Goal: Information Seeking & Learning: Learn about a topic

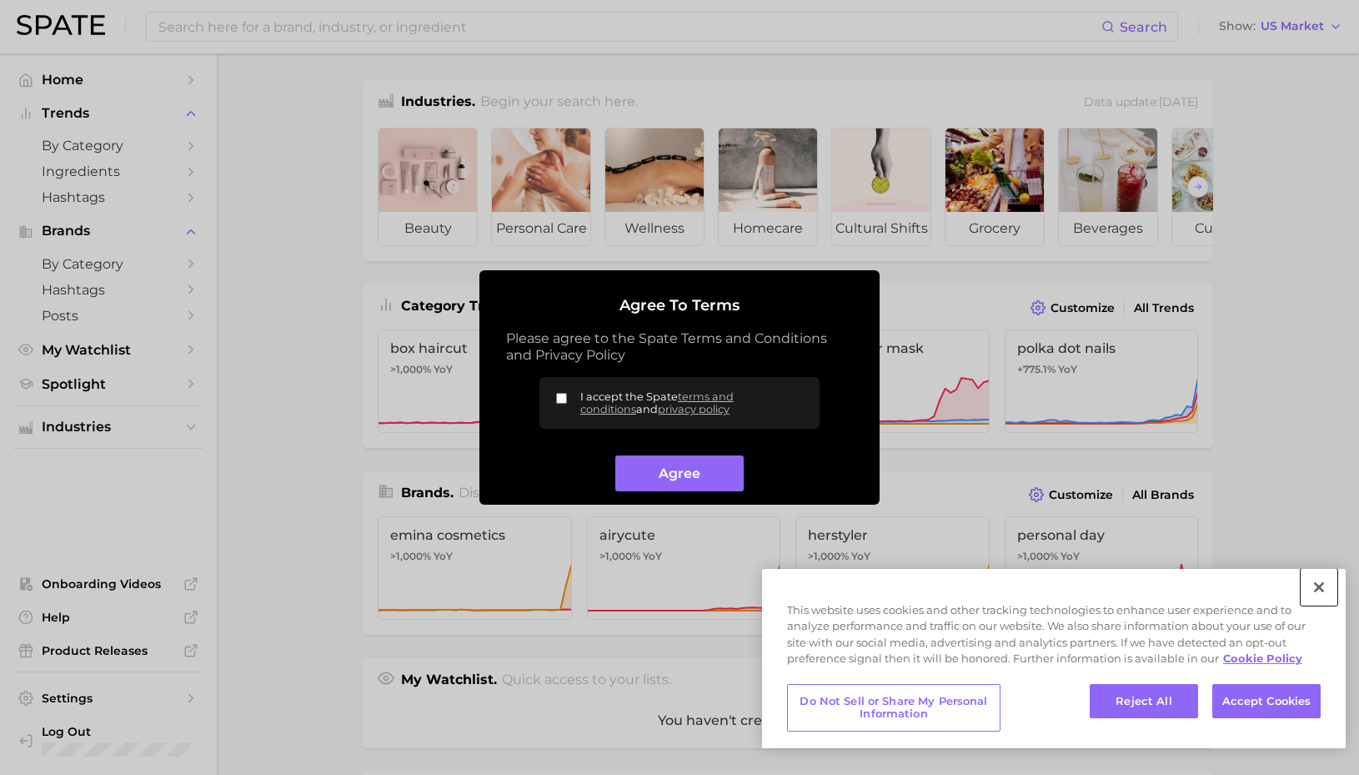
click at [1323, 590] on button "Close" at bounding box center [1319, 587] width 37 height 37
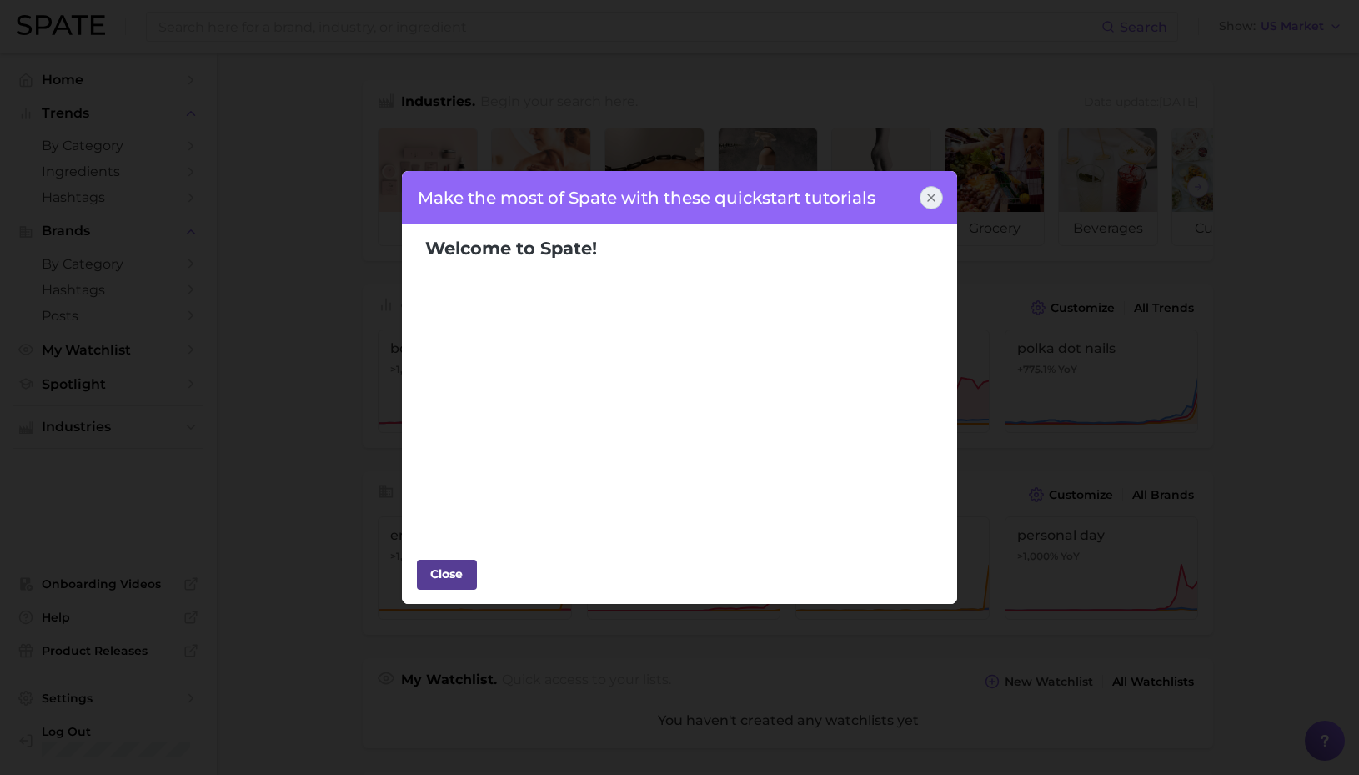
click at [449, 581] on div "Close" at bounding box center [447, 573] width 50 height 25
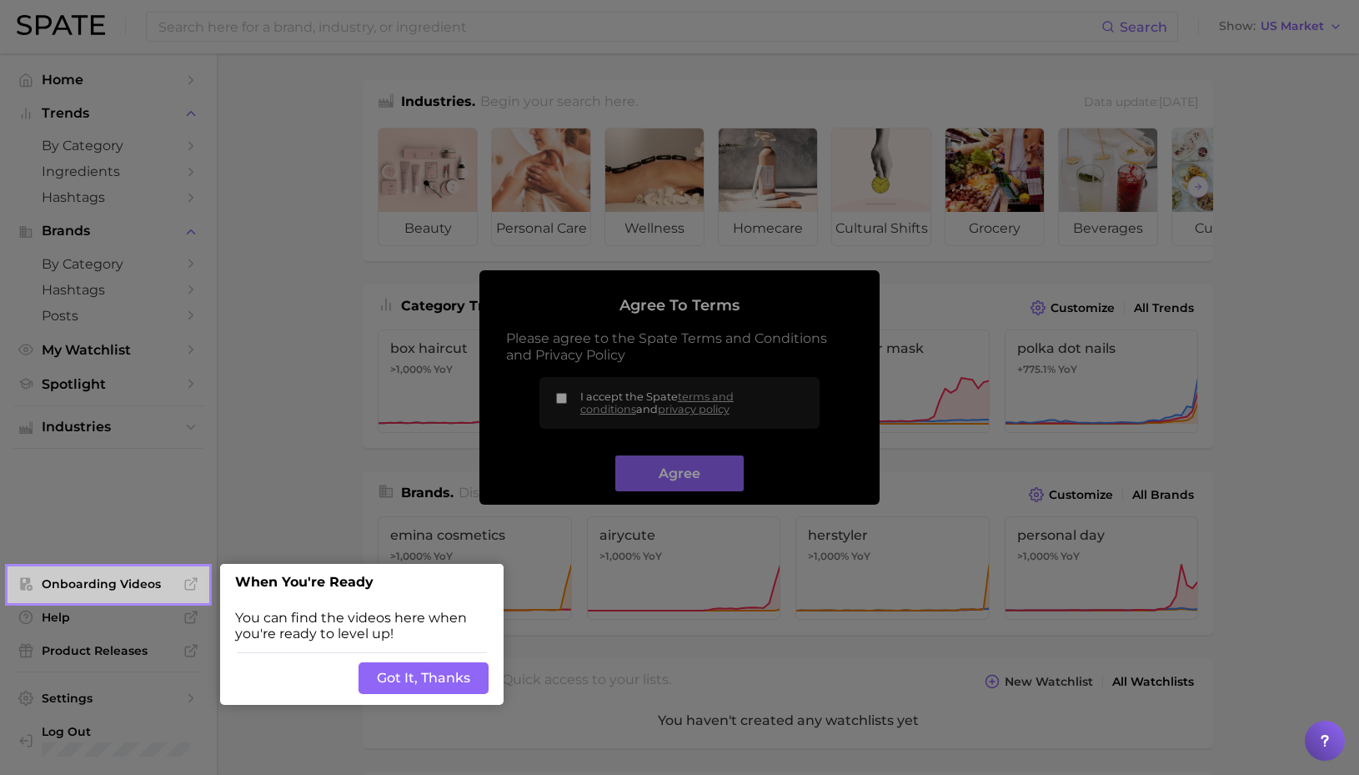
click at [394, 675] on button "Got It, Thanks" at bounding box center [424, 678] width 130 height 32
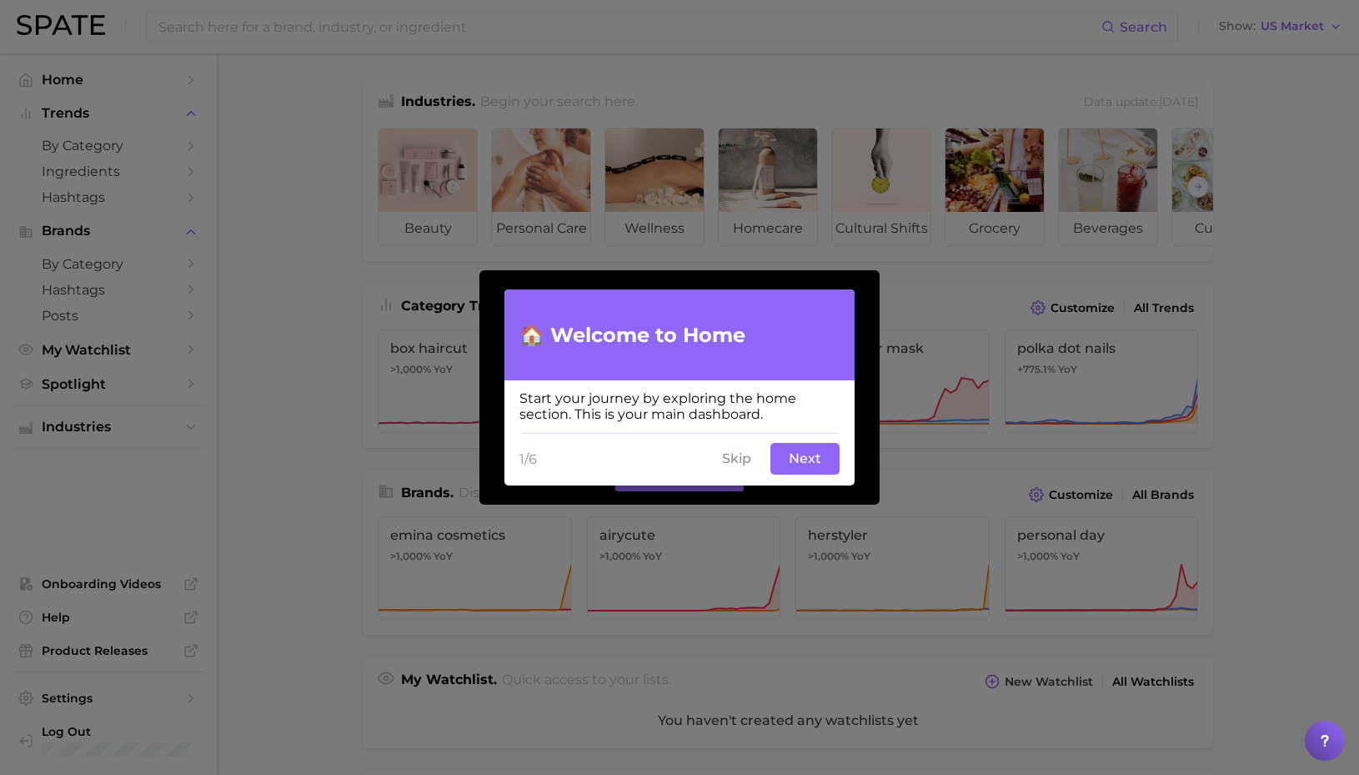
click at [737, 460] on button "Skip" at bounding box center [736, 459] width 49 height 32
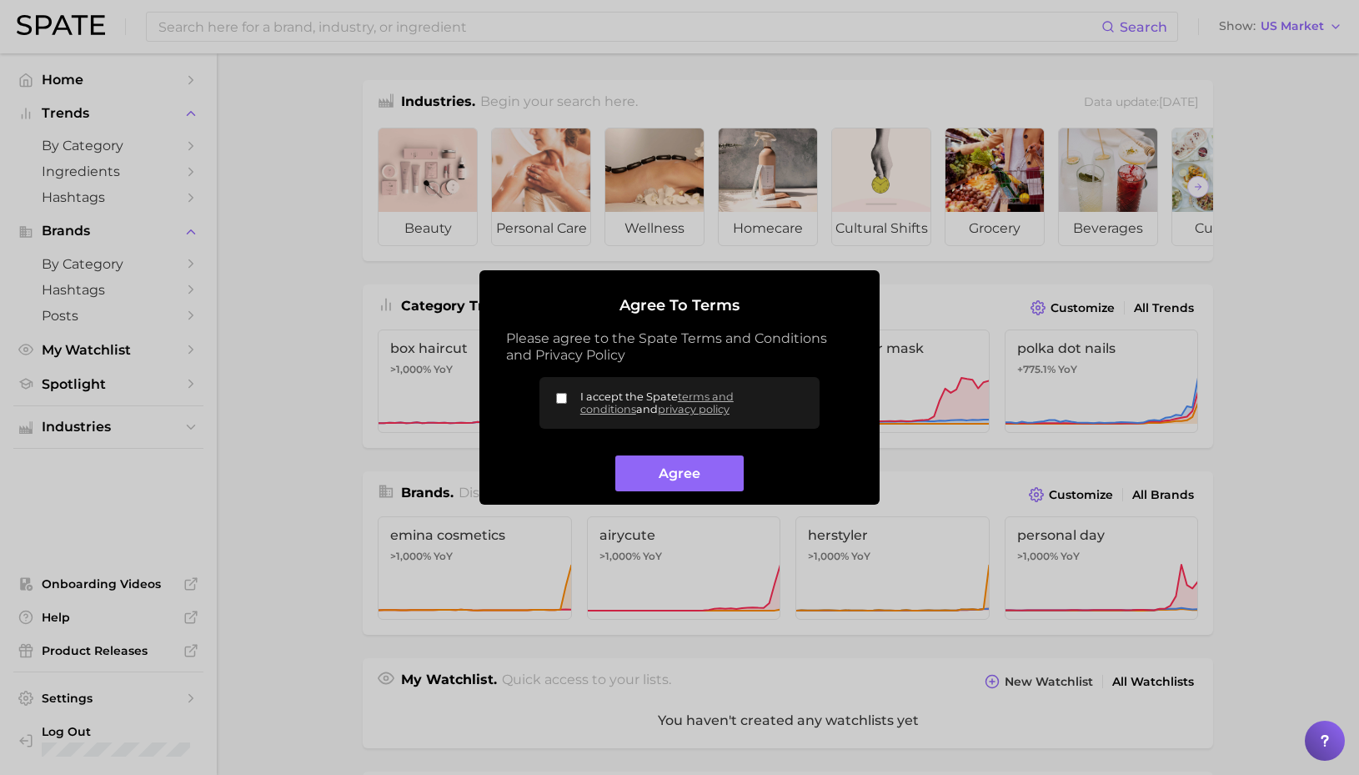
click at [558, 401] on input "I accept the Spate terms and conditions and privacy policy" at bounding box center [561, 398] width 11 height 11
checkbox input "true"
click at [672, 481] on button "Agree" at bounding box center [679, 473] width 128 height 36
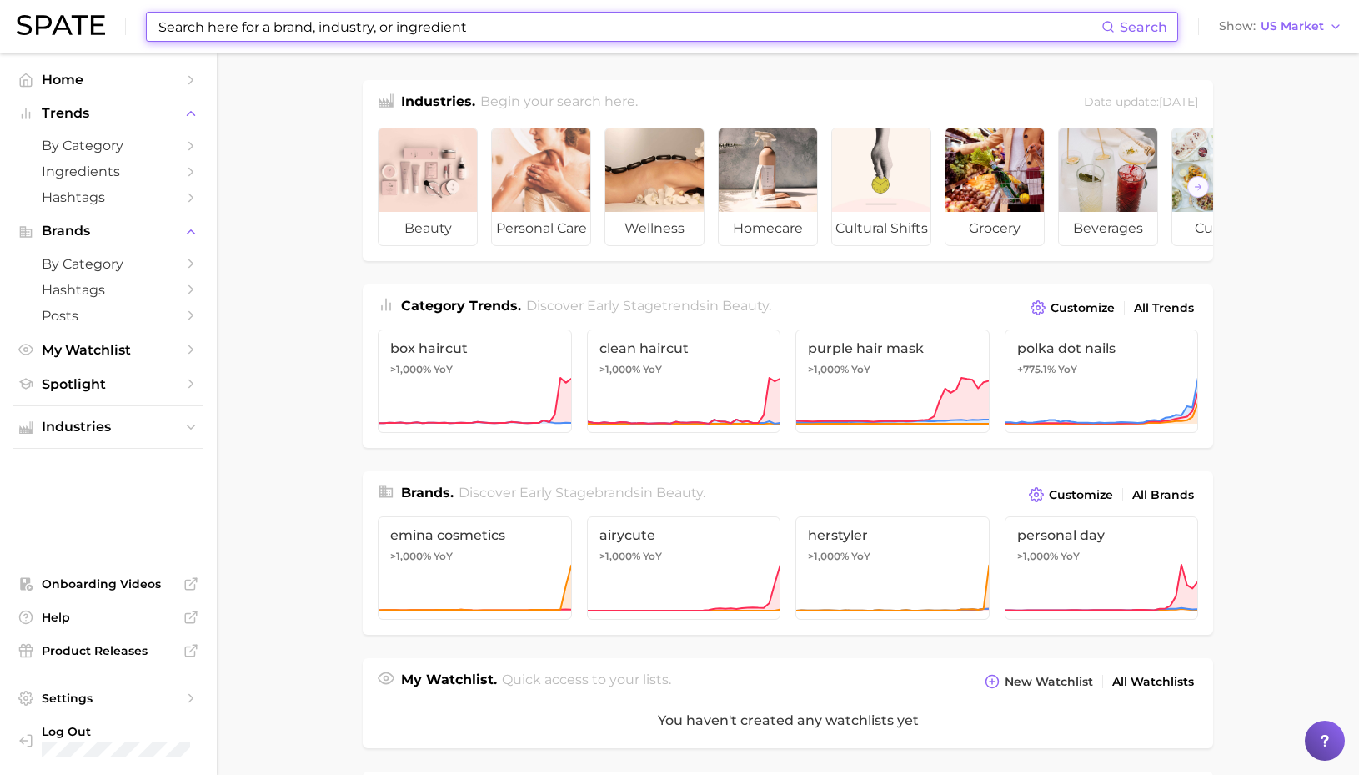
click at [312, 24] on input at bounding box center [629, 27] width 945 height 28
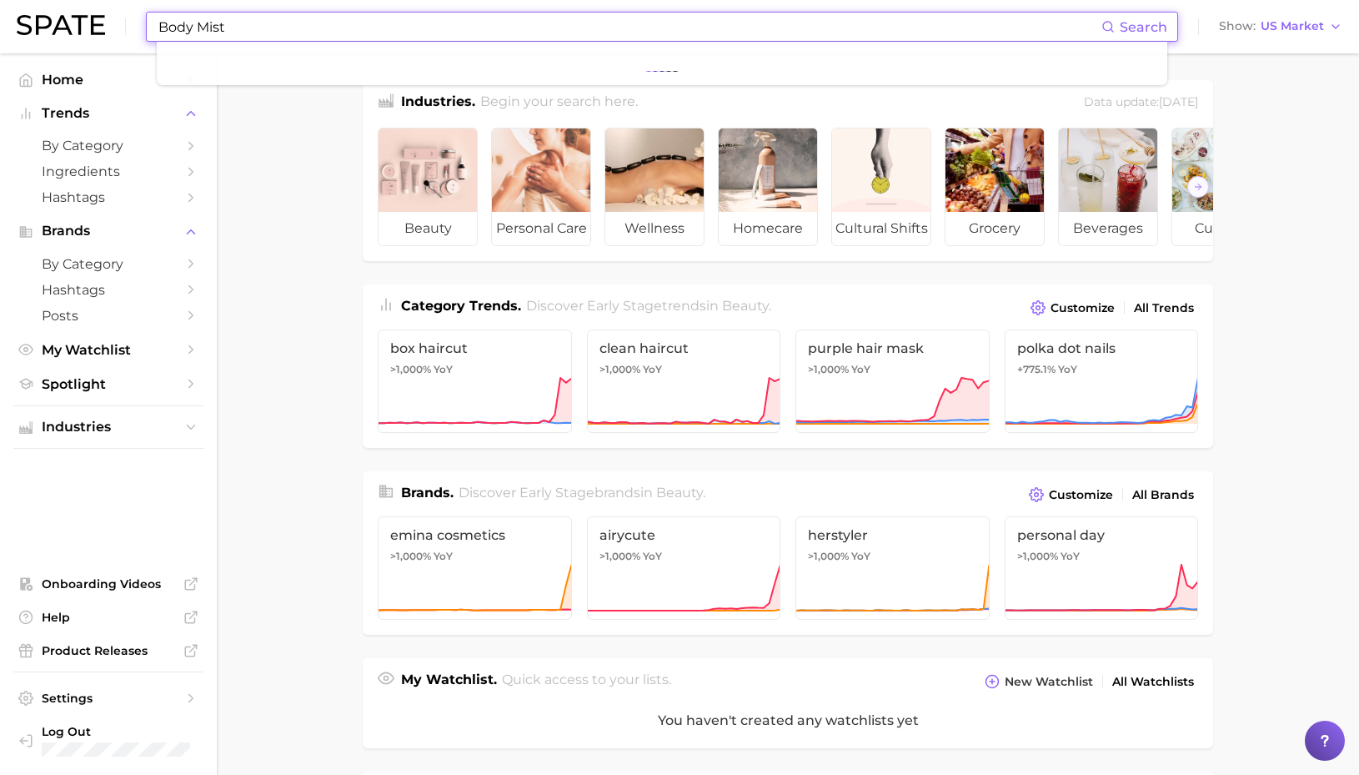
type input "Body Mist"
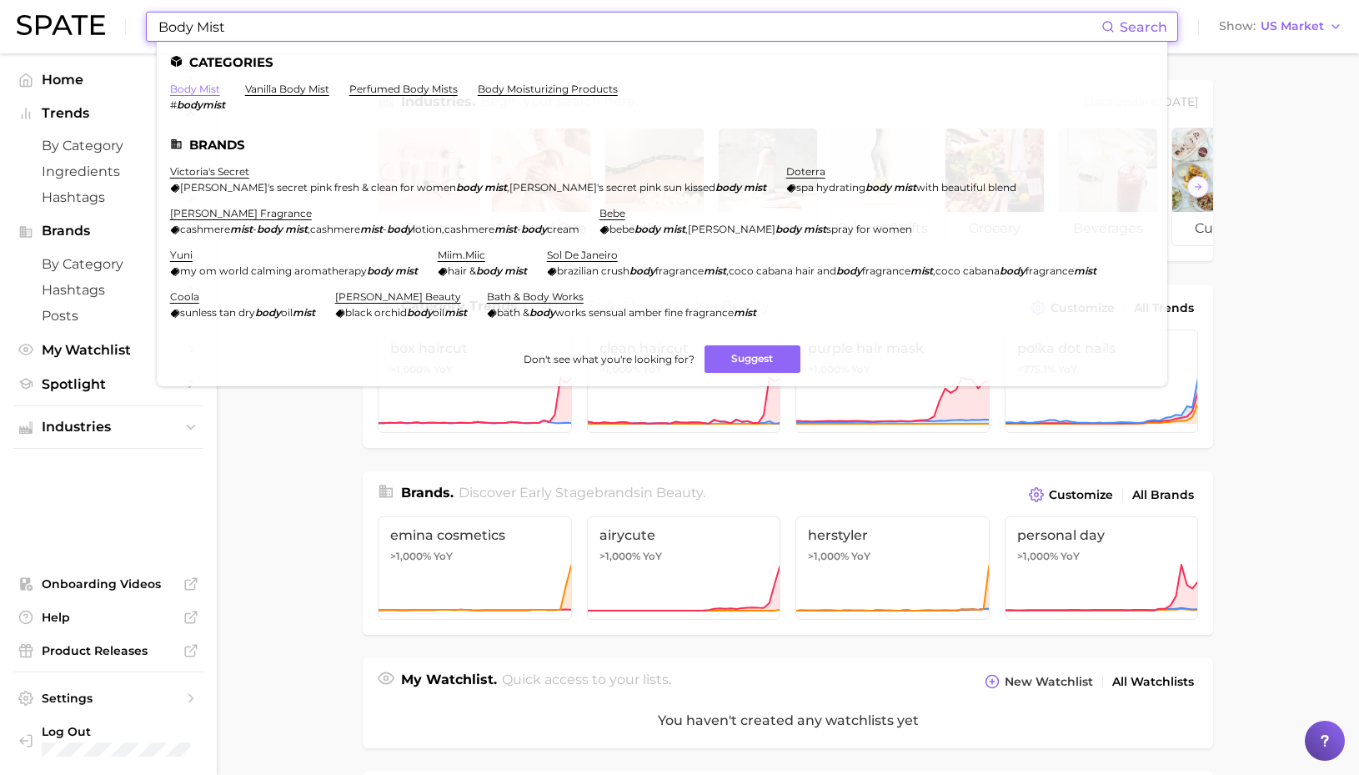
click at [210, 89] on link "body mist" at bounding box center [195, 89] width 50 height 13
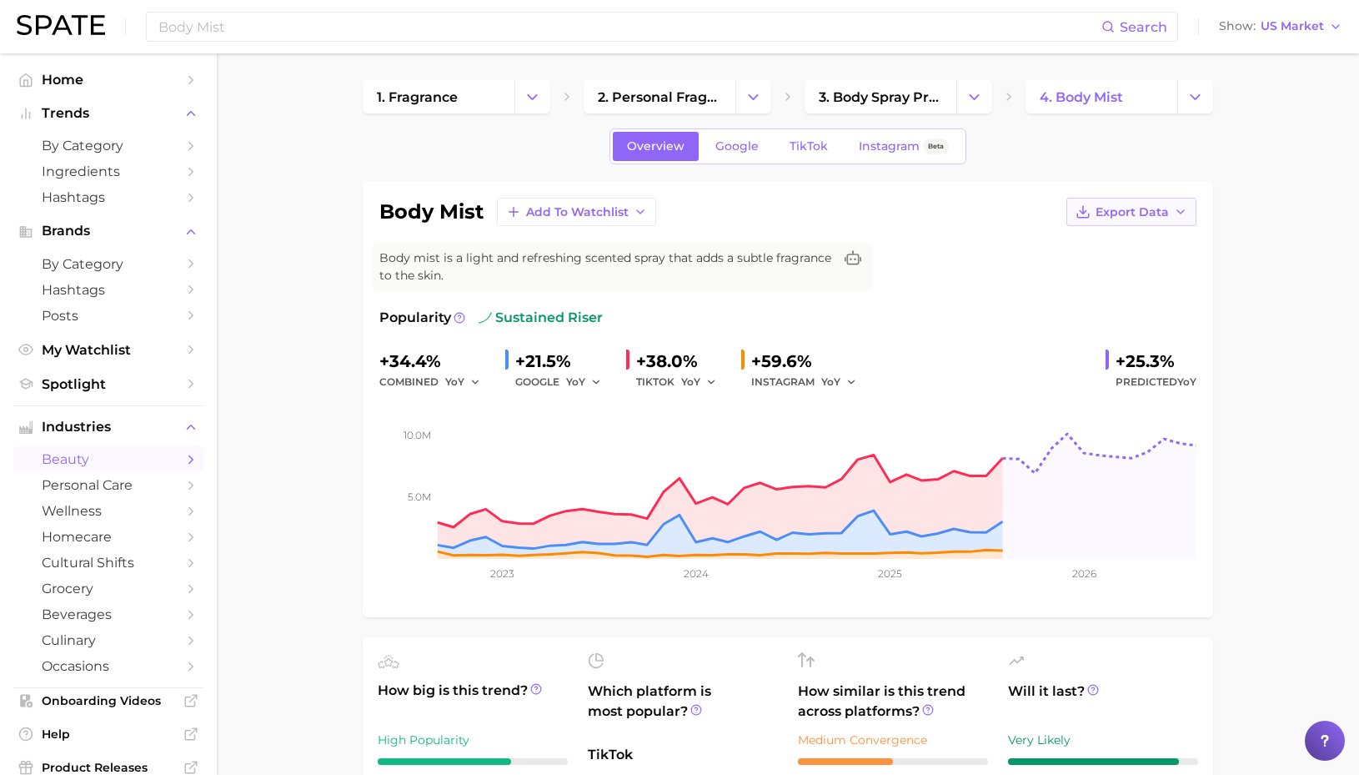
click at [1163, 209] on span "Export Data" at bounding box center [1132, 212] width 73 height 14
click at [1157, 269] on button "Time Series Image" at bounding box center [1104, 273] width 183 height 30
click at [209, 30] on input "Body Mist" at bounding box center [629, 27] width 945 height 28
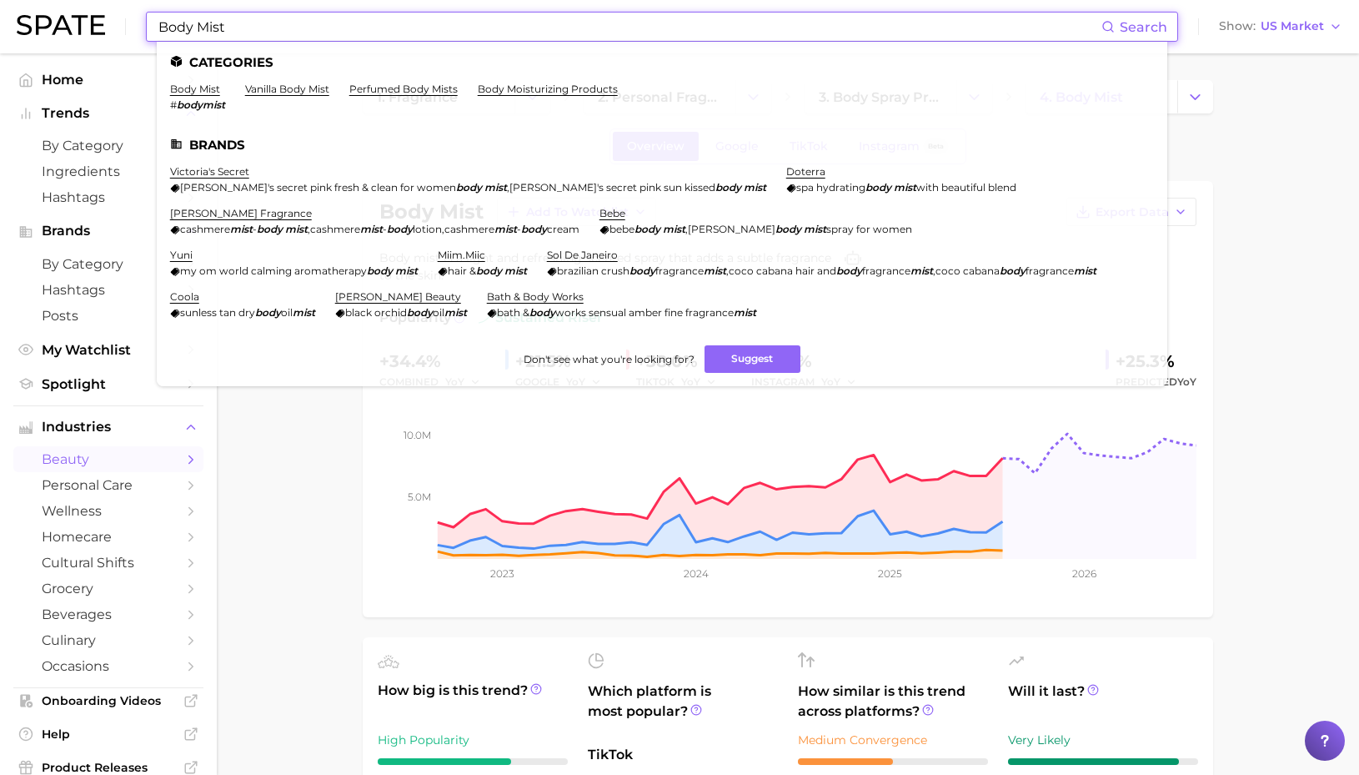
drag, startPoint x: 230, startPoint y: 28, endPoint x: 35, endPoint y: 17, distance: 195.4
click at [35, 17] on div "Body Mist Search Categories body mist # bodymist vanilla body mist perfumed bod…" at bounding box center [680, 26] width 1326 height 53
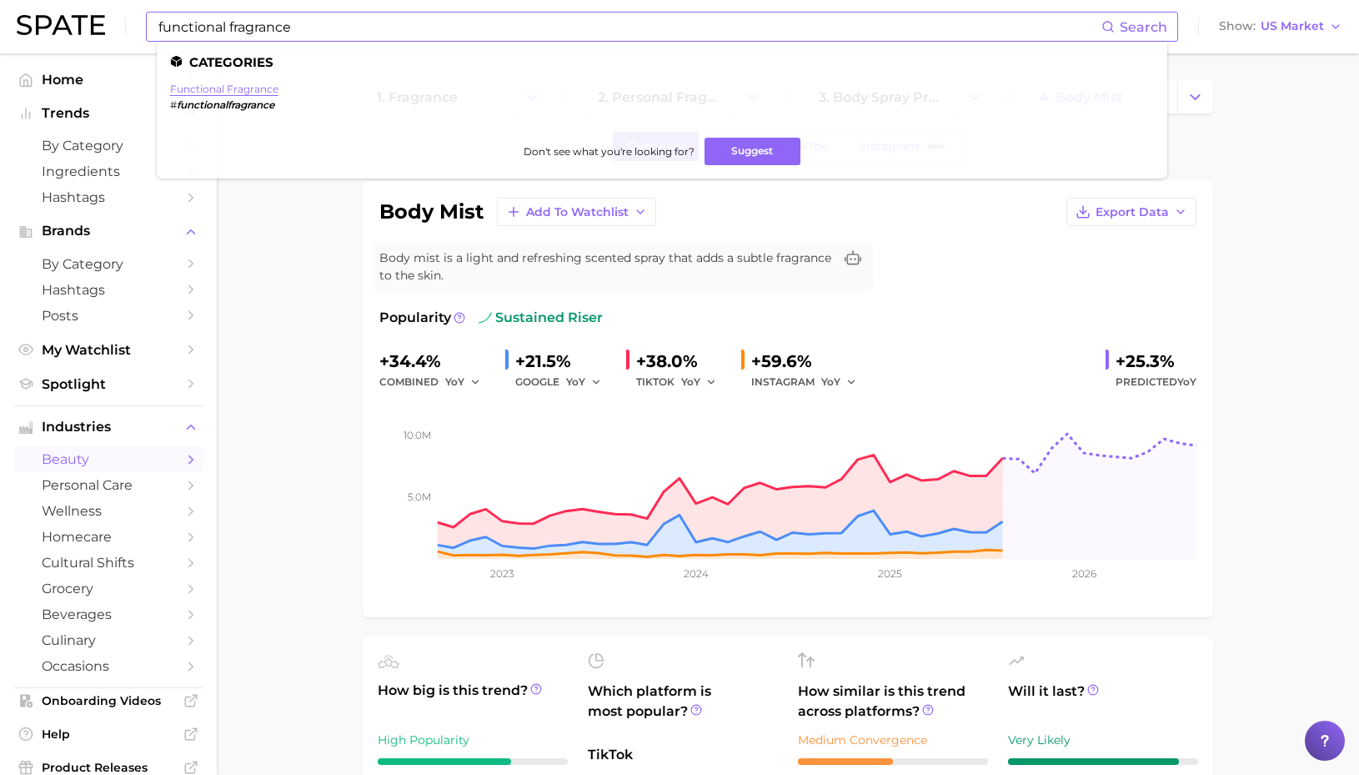
click at [184, 88] on link "functional fragrance" at bounding box center [224, 89] width 108 height 13
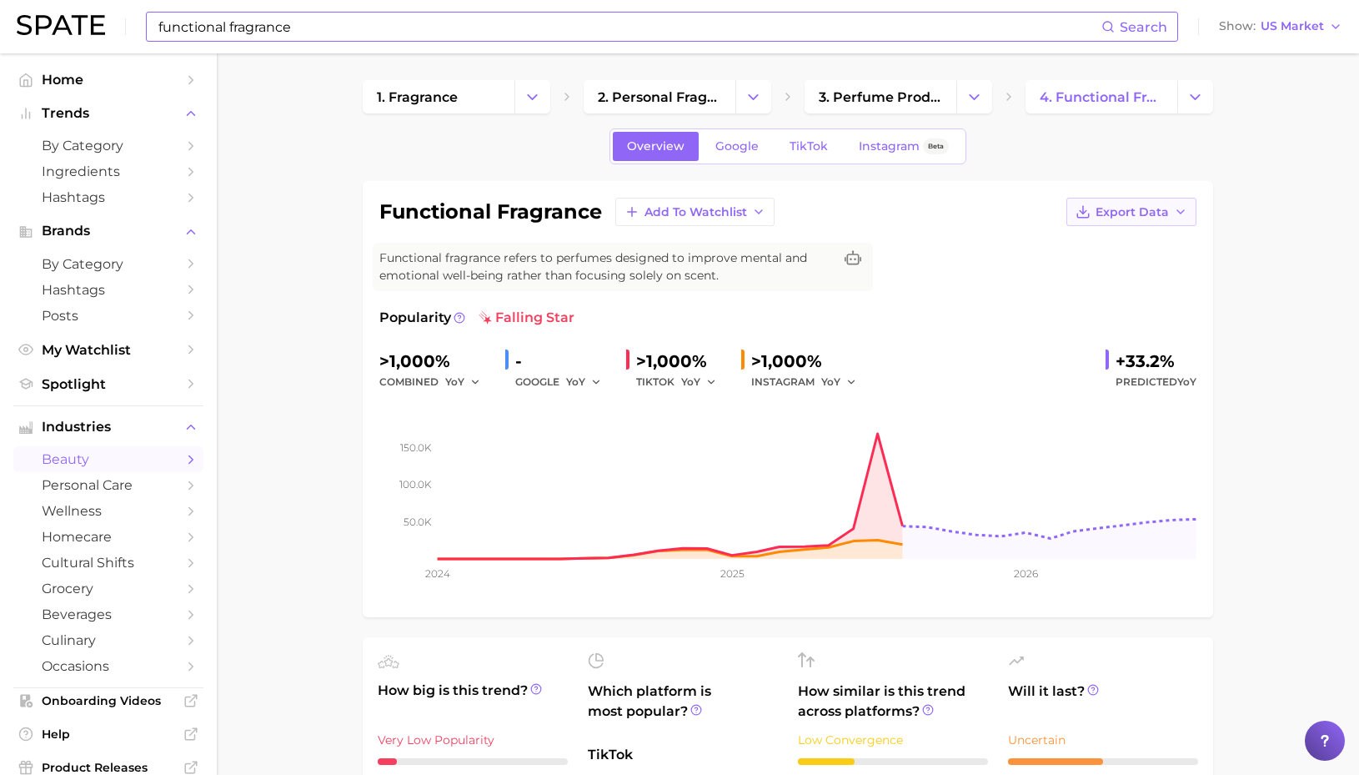
click at [1118, 212] on span "Export Data" at bounding box center [1132, 212] width 73 height 14
click at [1102, 264] on button "Time Series Image" at bounding box center [1104, 273] width 183 height 30
type input "Body Mist"
